Goal: Task Accomplishment & Management: Complete application form

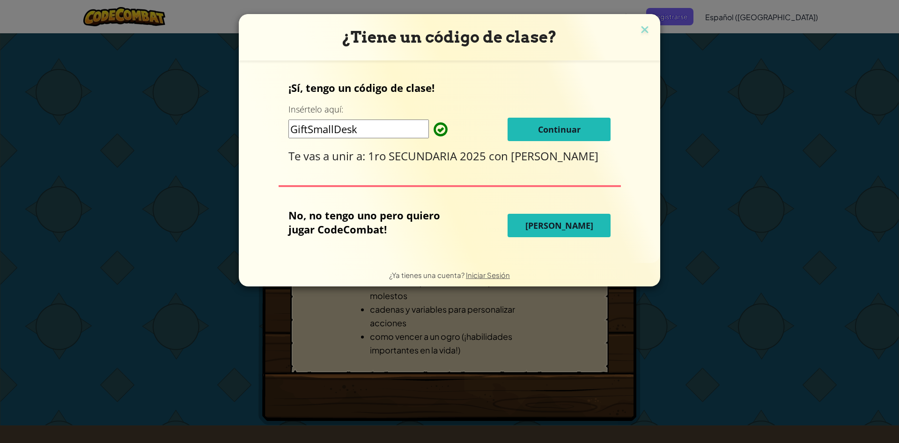
click at [575, 125] on span "Continuar" at bounding box center [559, 129] width 43 height 11
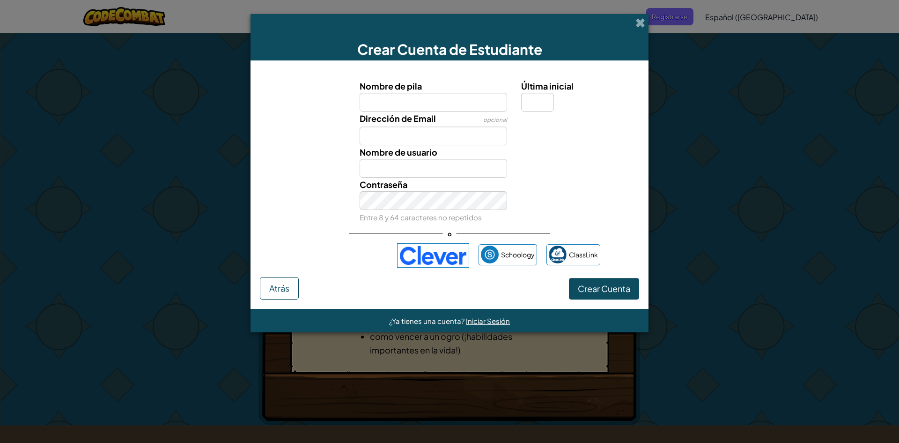
click at [445, 104] on input "Nombre de pila" at bounding box center [434, 102] width 148 height 19
type input "Lenny Solis"
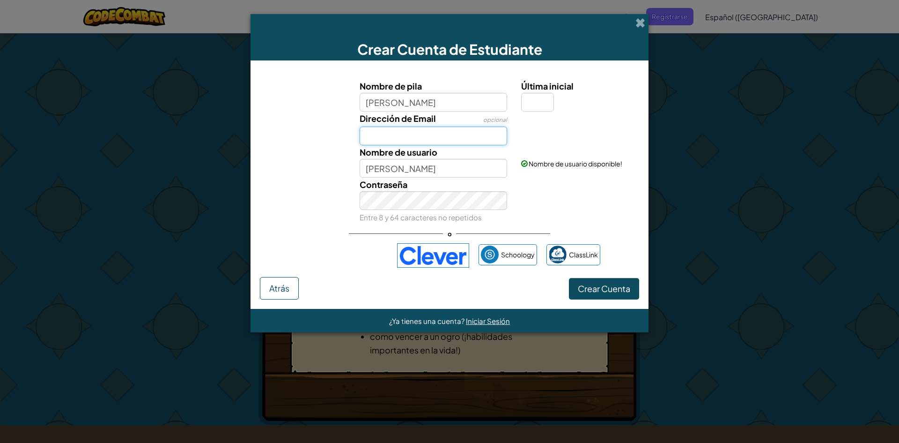
click at [435, 135] on input "Dirección de Email" at bounding box center [434, 135] width 148 height 19
click at [498, 167] on input "Lenny Solis" at bounding box center [434, 168] width 148 height 19
type input "Lennntt"
click at [605, 286] on span "Crear Cuenta" at bounding box center [604, 288] width 52 height 11
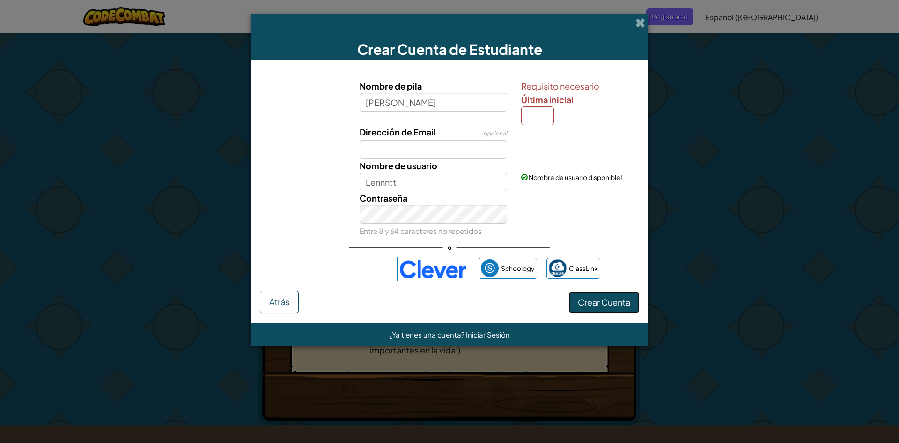
click at [604, 294] on button "Crear Cuenta" at bounding box center [604, 302] width 70 height 22
click at [610, 305] on span "Crear Cuenta" at bounding box center [604, 301] width 52 height 11
drag, startPoint x: 596, startPoint y: 309, endPoint x: 601, endPoint y: 298, distance: 11.5
click at [597, 306] on button "Crear Cuenta" at bounding box center [604, 302] width 70 height 22
click at [605, 293] on button "Crear Cuenta" at bounding box center [604, 302] width 70 height 22
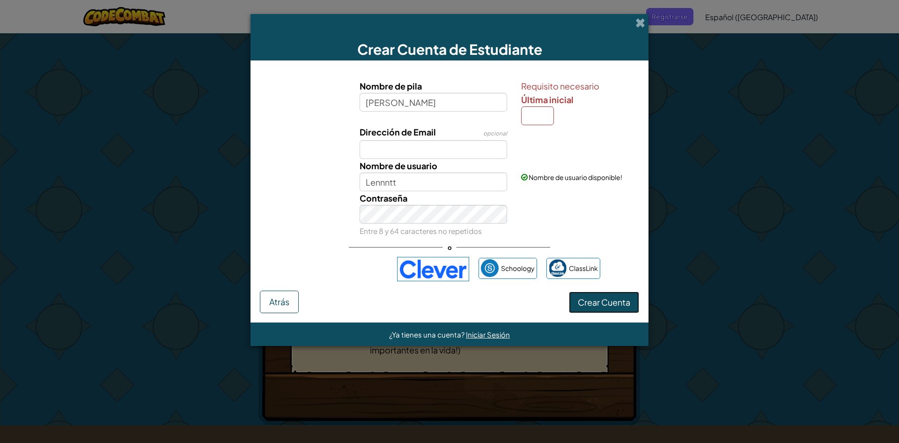
click at [605, 294] on button "Crear Cuenta" at bounding box center [604, 302] width 70 height 22
click at [606, 296] on button "Crear Cuenta" at bounding box center [604, 302] width 70 height 22
click at [607, 296] on span "Crear Cuenta" at bounding box center [604, 301] width 52 height 11
click at [534, 119] on input "Última inicial" at bounding box center [537, 115] width 33 height 19
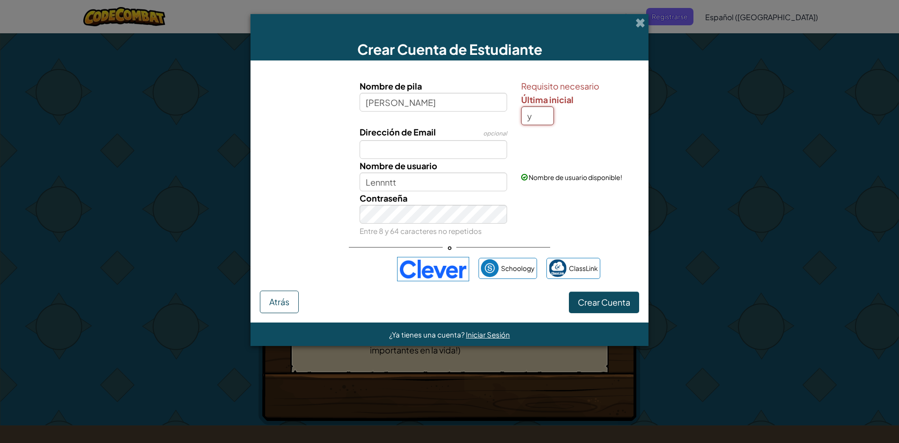
type input "y"
type input "Lenny SolisY"
click at [619, 299] on span "Crear Cuenta" at bounding box center [604, 301] width 52 height 11
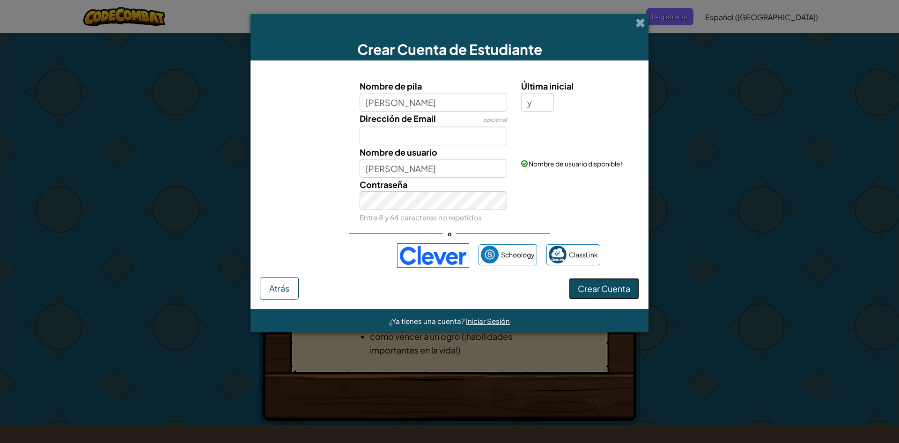
click at [600, 288] on button "Crear Cuenta" at bounding box center [604, 289] width 70 height 22
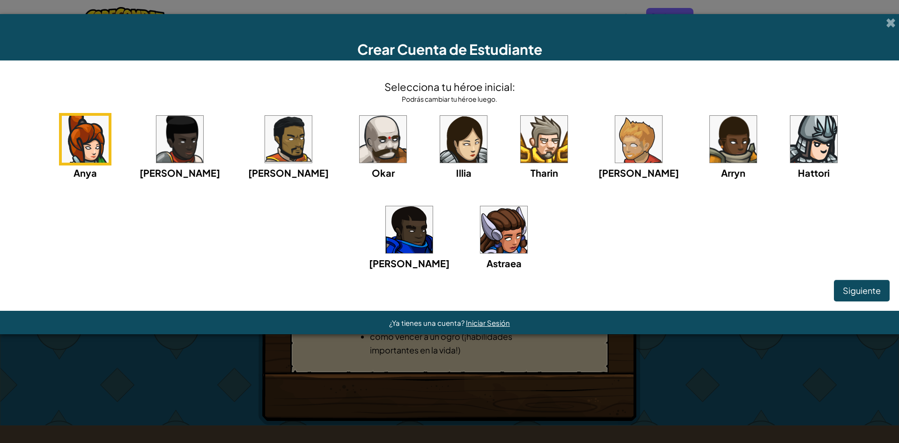
click at [440, 144] on img at bounding box center [463, 139] width 47 height 47
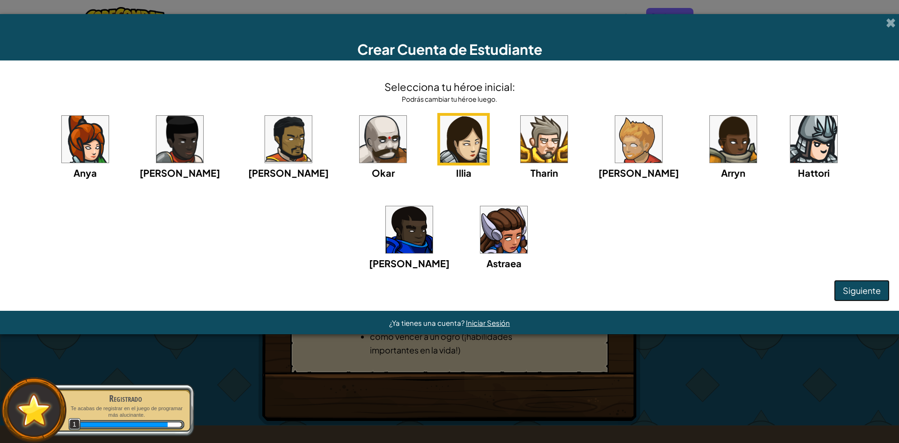
click at [873, 289] on span "Siguiente" at bounding box center [862, 290] width 38 height 11
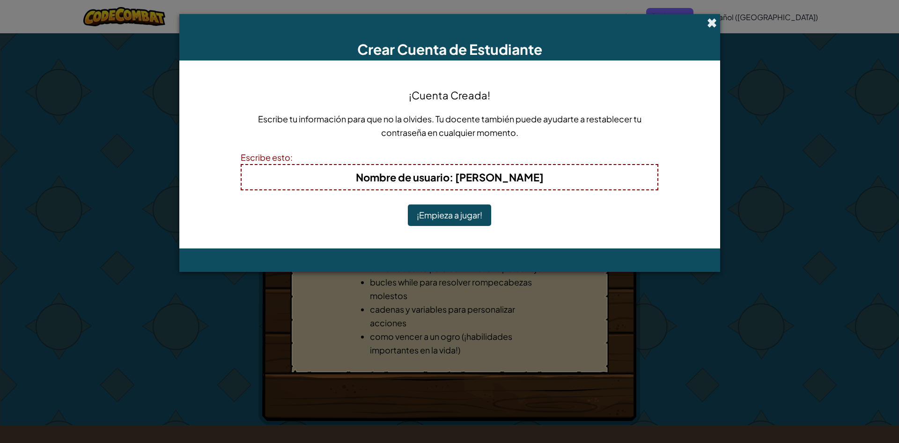
click at [714, 24] on span at bounding box center [712, 23] width 10 height 10
